Goal: Communication & Community: Answer question/provide support

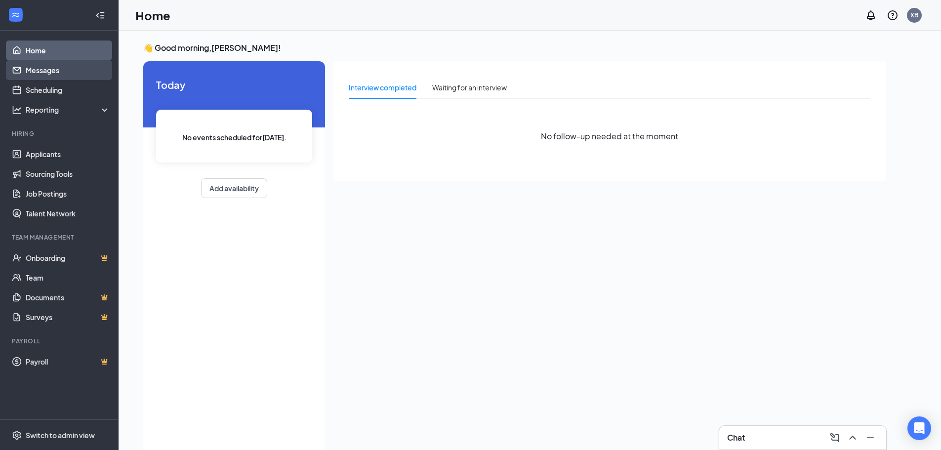
click at [51, 70] on link "Messages" at bounding box center [68, 70] width 84 height 20
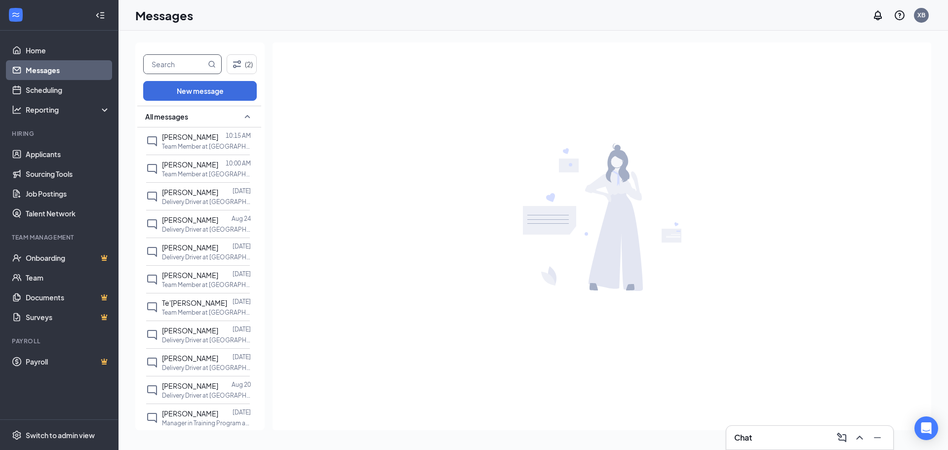
click at [173, 67] on input "text" at bounding box center [175, 64] width 62 height 19
type input "C"
type input "[PERSON_NAME]"
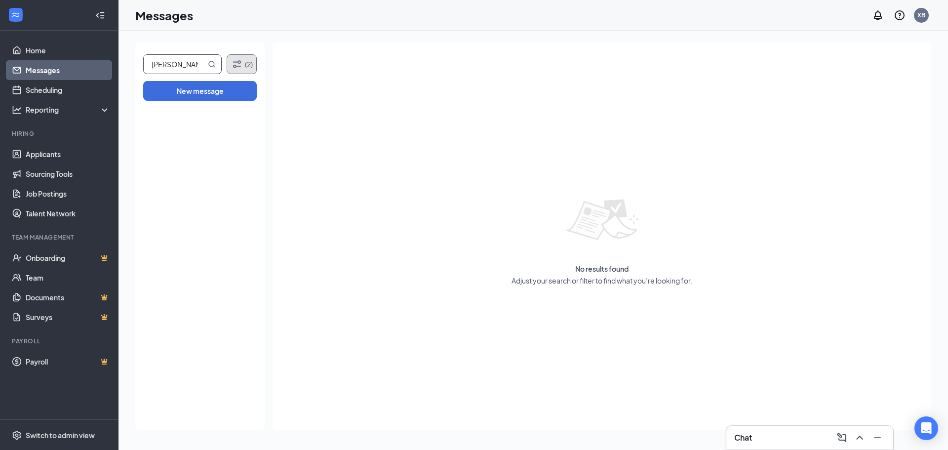
click at [243, 64] on button "(2)" at bounding box center [242, 64] width 30 height 20
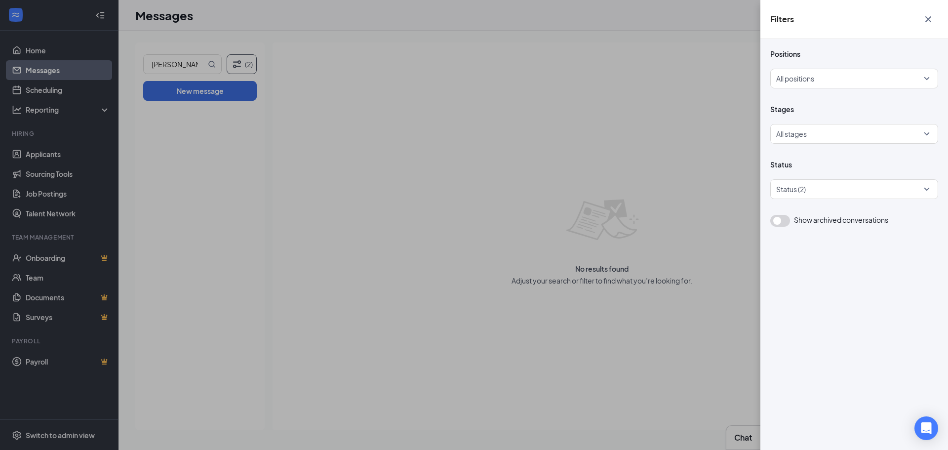
click at [542, 100] on div "Filters Positions All positions Stages All stages Status Status (2) Show archiv…" at bounding box center [474, 225] width 948 height 450
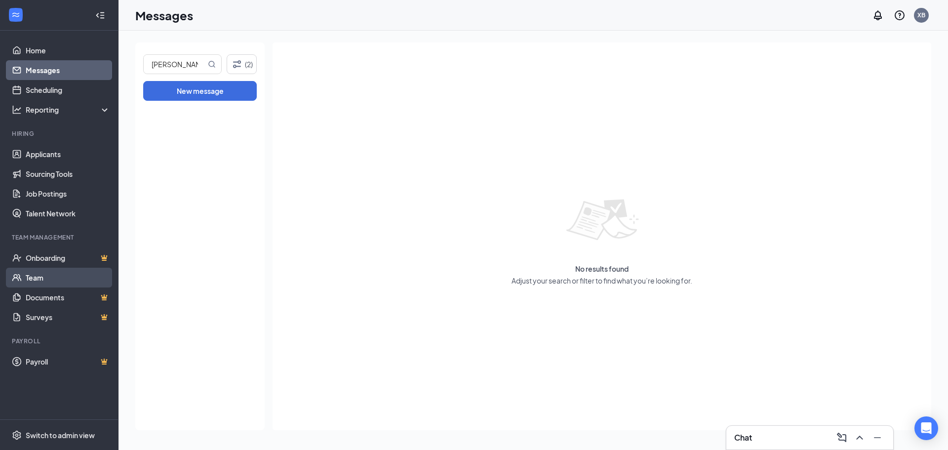
click at [47, 277] on link "Team" at bounding box center [68, 278] width 84 height 20
